Goal: Information Seeking & Learning: Find specific fact

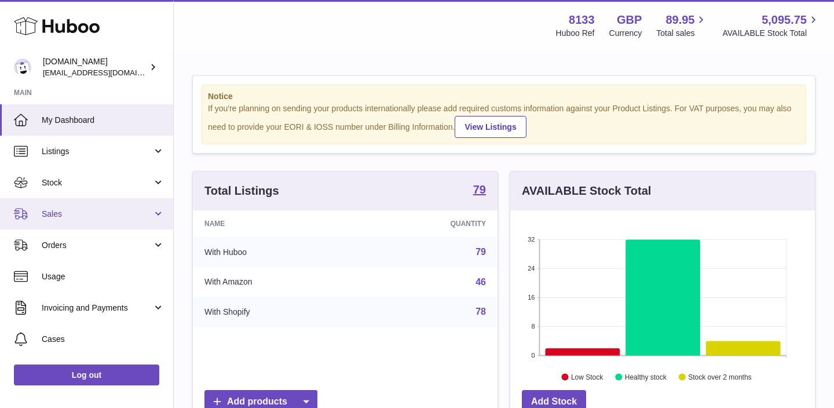
scroll to position [181, 305]
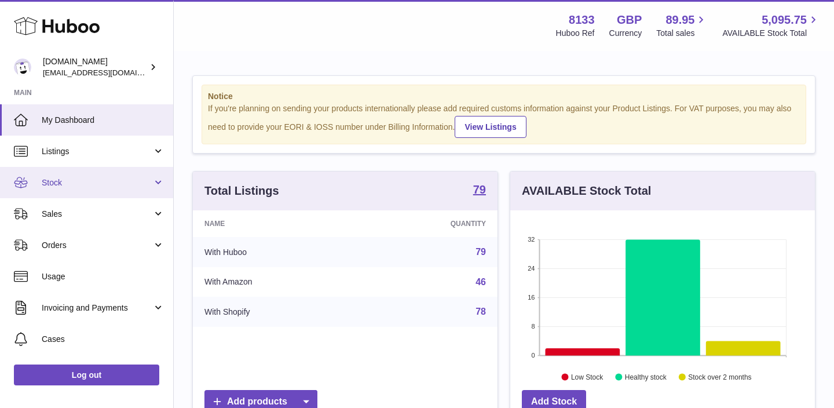
click at [125, 181] on span "Stock" at bounding box center [97, 182] width 111 height 11
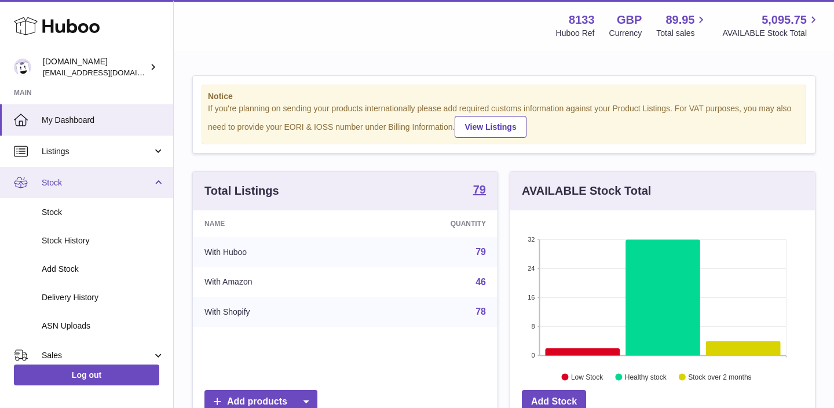
click at [123, 182] on span "Stock" at bounding box center [97, 182] width 111 height 11
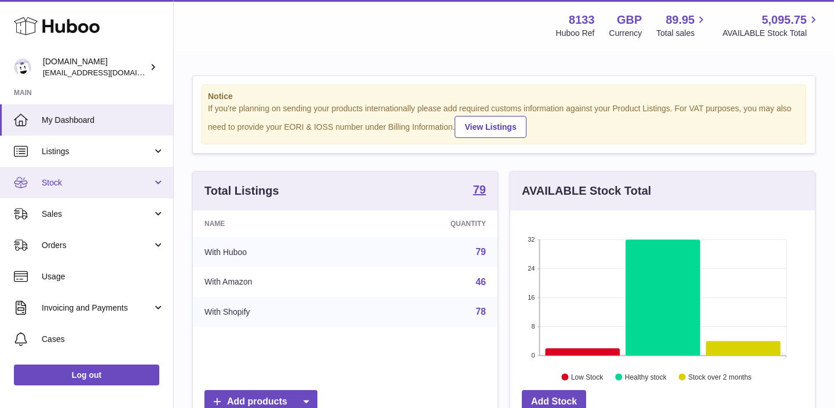
click at [115, 186] on span "Stock" at bounding box center [97, 182] width 111 height 11
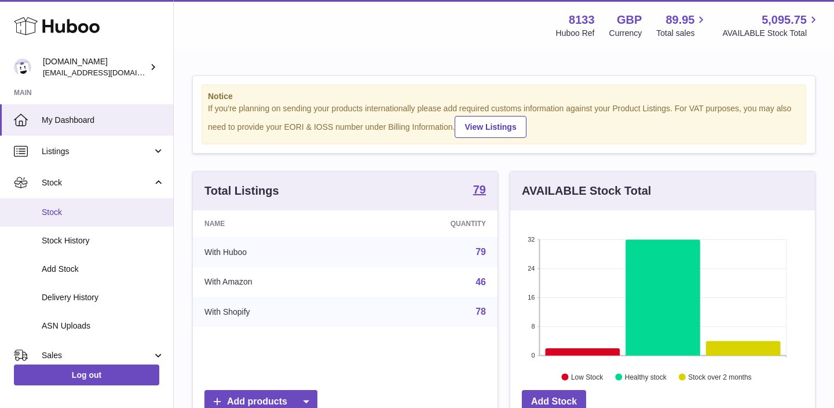
click at [76, 221] on link "Stock" at bounding box center [86, 212] width 173 height 28
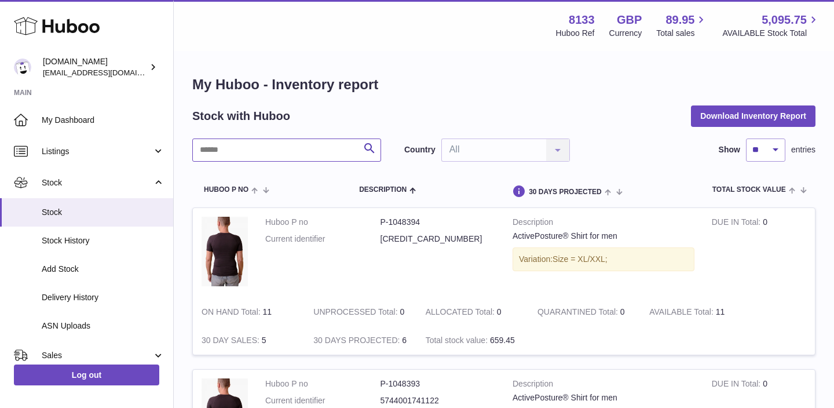
click at [265, 155] on input "text" at bounding box center [286, 149] width 189 height 23
paste input "**********"
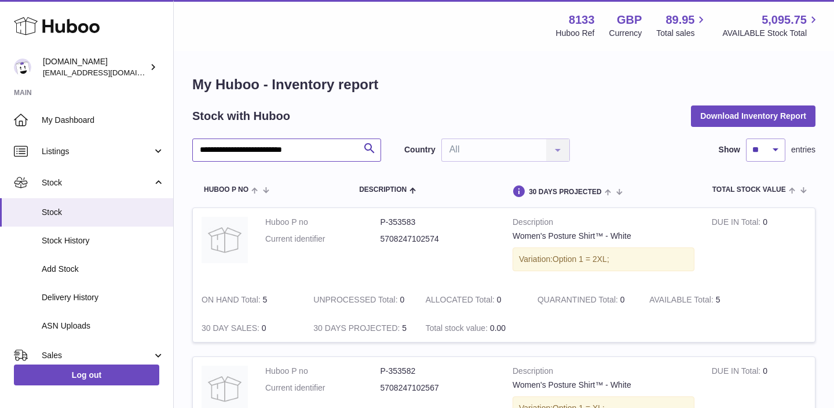
type input "**********"
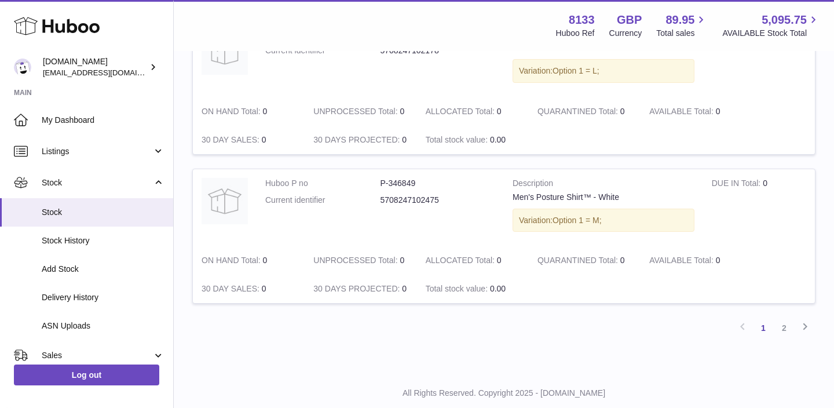
scroll to position [1418, 0]
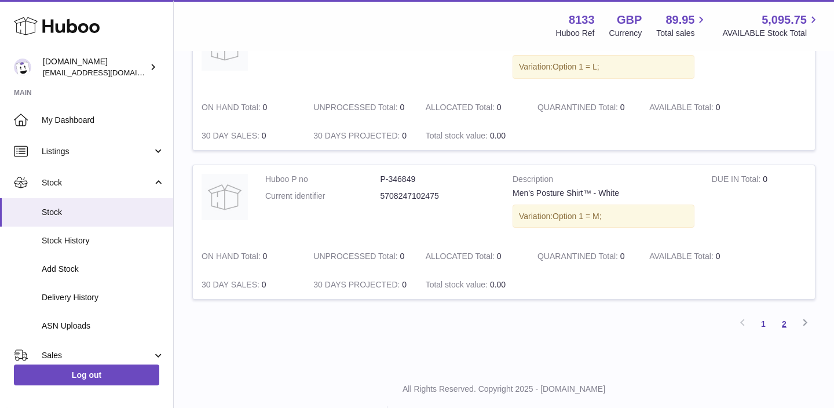
click at [784, 326] on link "2" at bounding box center [784, 323] width 21 height 21
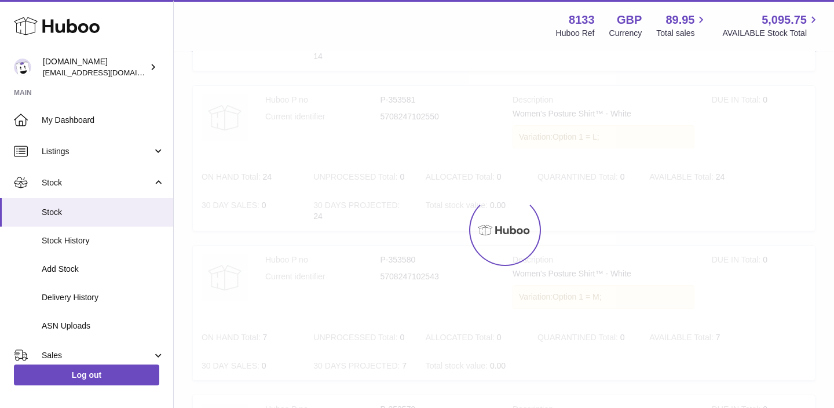
scroll to position [52, 0]
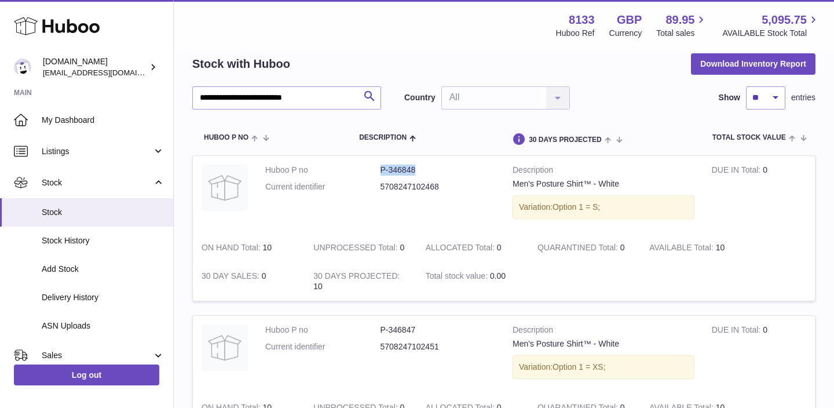
drag, startPoint x: 381, startPoint y: 172, endPoint x: 416, endPoint y: 171, distance: 34.8
click at [416, 171] on dd "P-346848" at bounding box center [438, 170] width 115 height 11
click at [406, 173] on dd "P-346848" at bounding box center [438, 170] width 115 height 11
copy dd "346848"
